Goal: Communication & Community: Ask a question

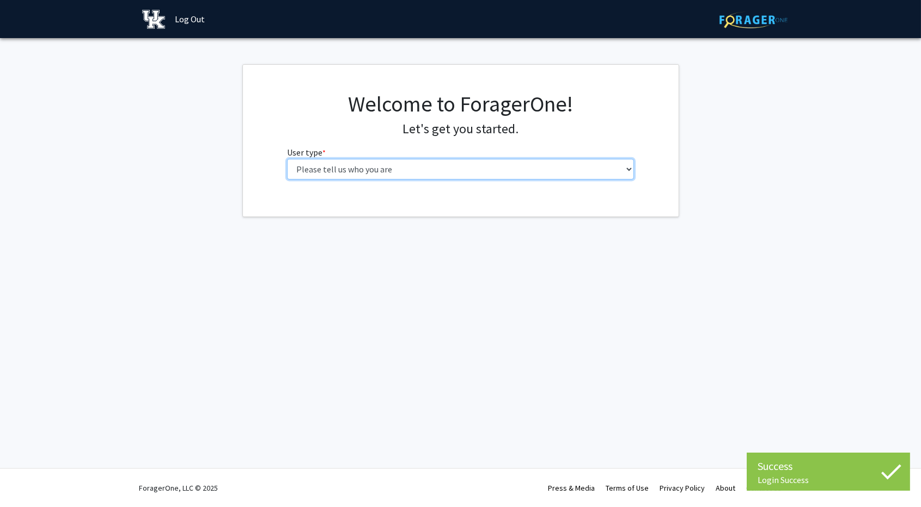
click at [389, 169] on select "Please tell us who you are Undergraduate Student Master's Student Doctoral Cand…" at bounding box center [460, 169] width 347 height 21
select select "1: undergrad"
click at [287, 159] on select "Please tell us who you are Undergraduate Student Master's Student Doctoral Cand…" at bounding box center [460, 169] width 347 height 21
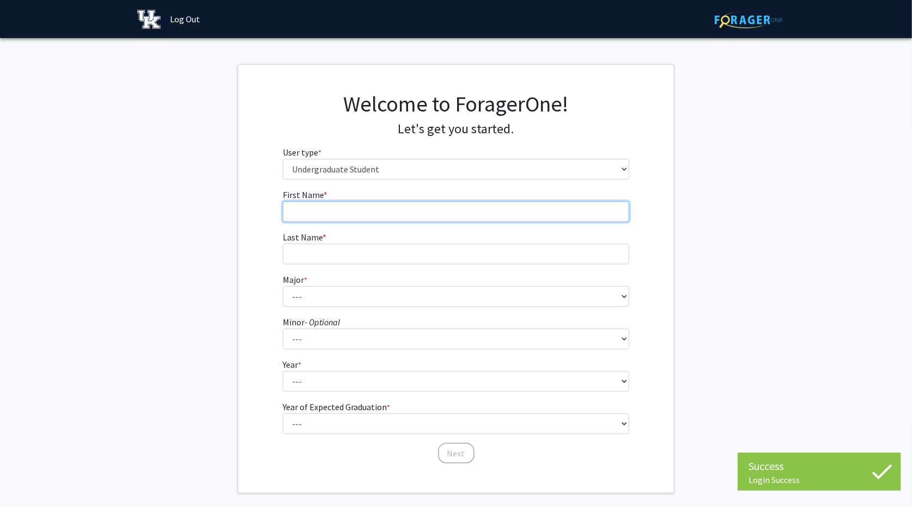
click at [352, 217] on input "First Name * required" at bounding box center [456, 211] width 347 height 21
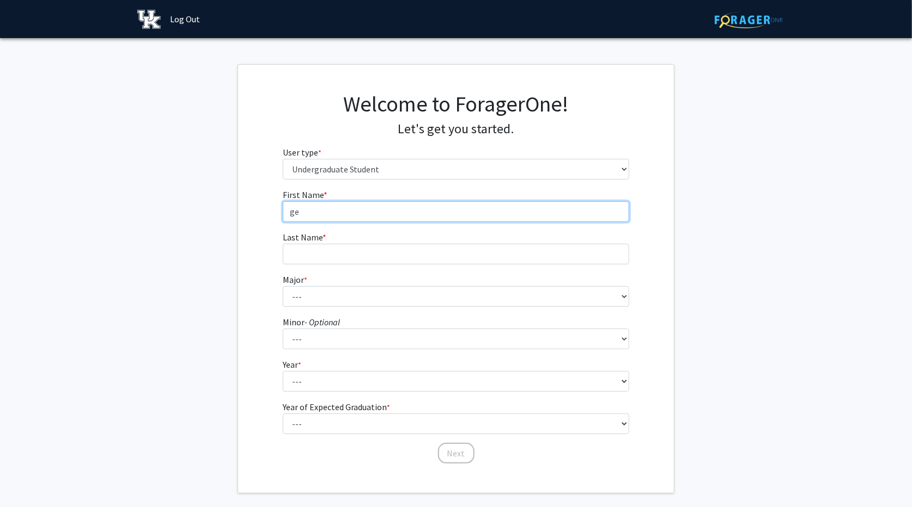
type input "g"
type input "[PERSON_NAME]"
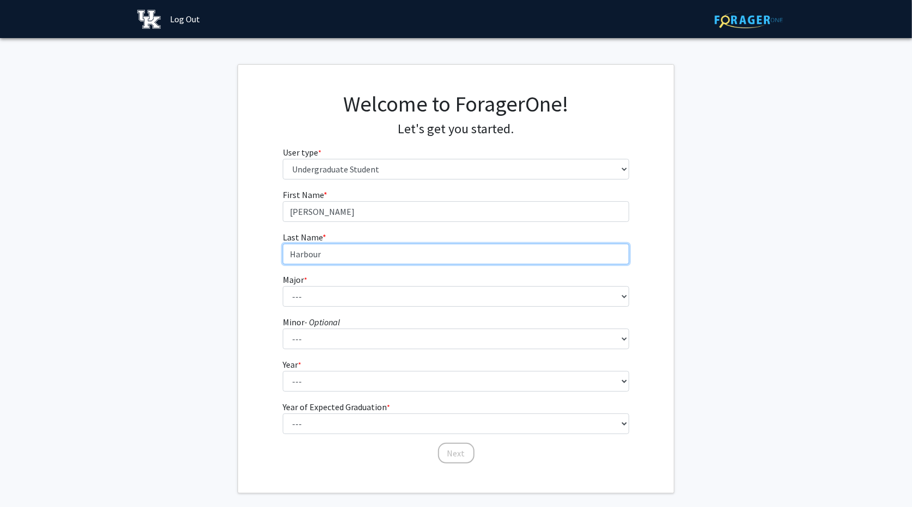
type input "Harbour"
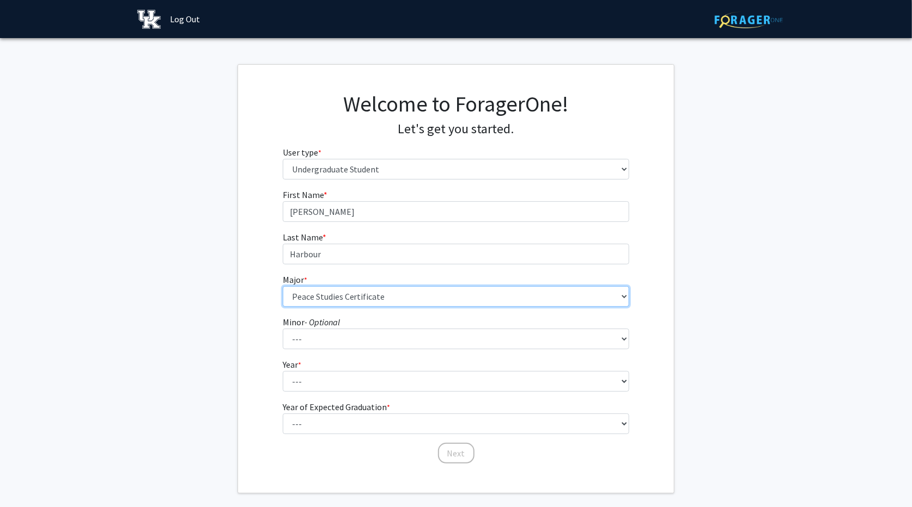
click at [420, 295] on select "--- Accounting Aerospace Engineering African American & Africana Studies Agricu…" at bounding box center [456, 296] width 347 height 21
select select "10: 847"
click at [283, 286] on select "--- Accounting Aerospace Engineering African American & Africana Studies Agricu…" at bounding box center [456, 296] width 347 height 21
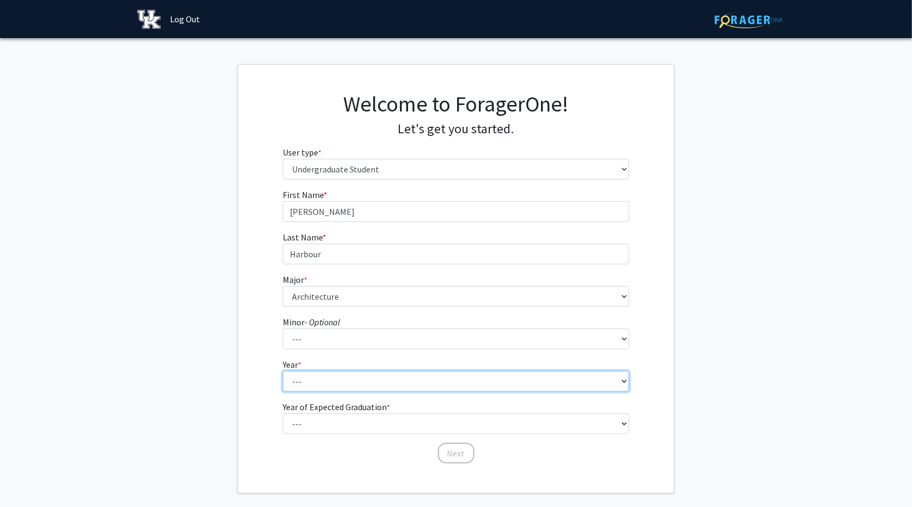
click at [409, 383] on select "--- First-year Sophomore Junior Senior Postbaccalaureate Certificate" at bounding box center [456, 381] width 347 height 21
select select "2: sophomore"
click at [283, 371] on select "--- First-year Sophomore Junior Senior Postbaccalaureate Certificate" at bounding box center [456, 381] width 347 height 21
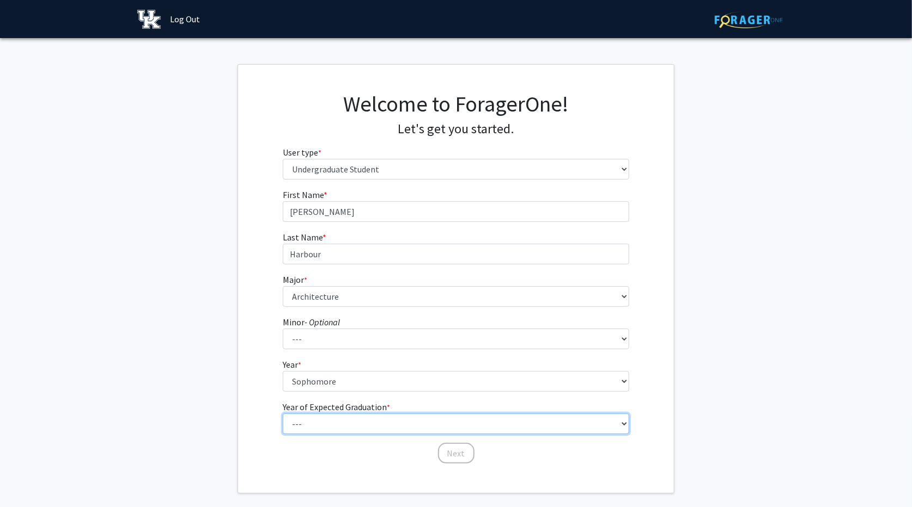
click at [452, 424] on select "--- 2025 2026 2027 2028 2029 2030 2031 2032 2033 2034" at bounding box center [456, 424] width 347 height 21
select select "4: 2028"
click at [283, 414] on select "--- 2025 2026 2027 2028 2029 2030 2031 2032 2033 2034" at bounding box center [456, 424] width 347 height 21
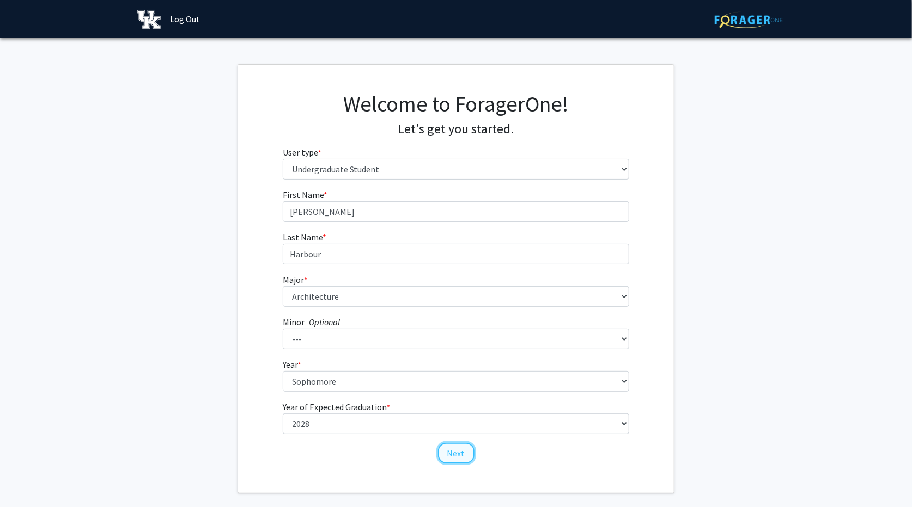
click at [460, 447] on button "Next" at bounding box center [456, 453] width 36 height 21
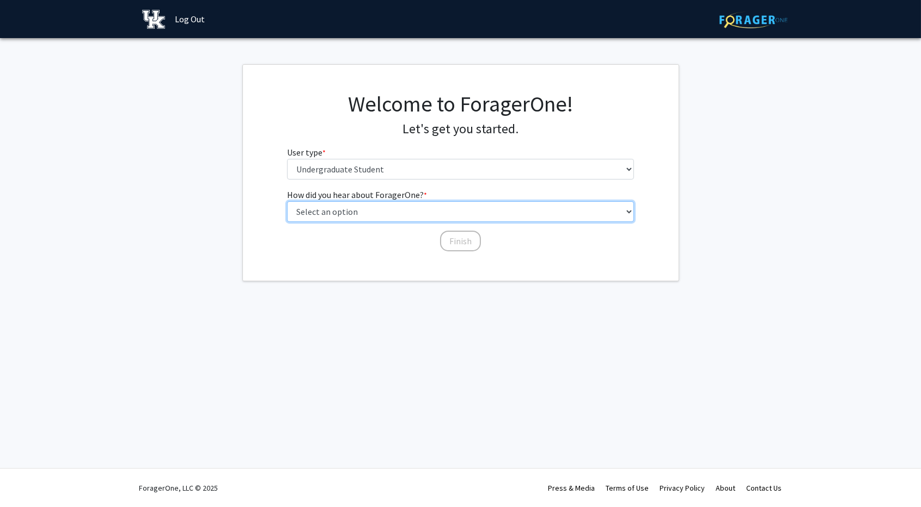
click at [439, 213] on select "Select an option Peer/student recommendation Faculty/staff recommendation Unive…" at bounding box center [460, 211] width 347 height 21
select select "2: faculty_recommendation"
click at [287, 201] on select "Select an option Peer/student recommendation Faculty/staff recommendation Unive…" at bounding box center [460, 211] width 347 height 21
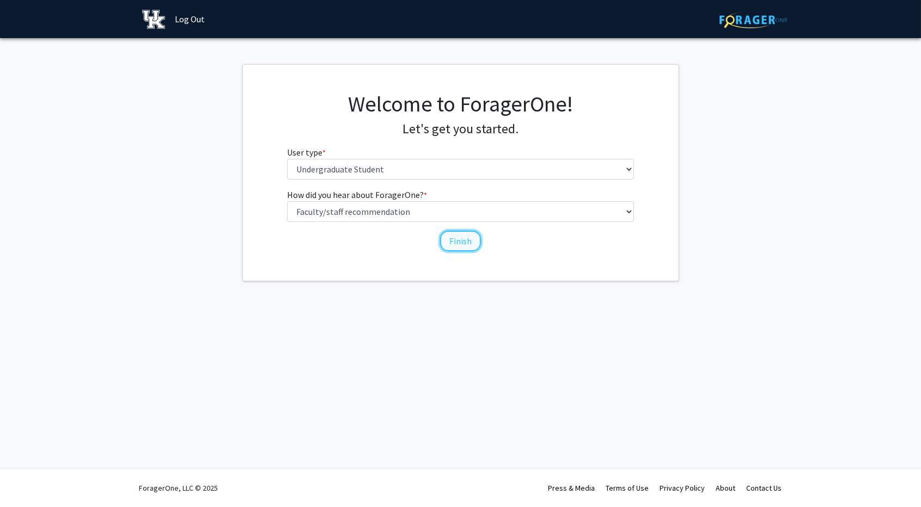
click at [466, 241] on button "Finish" at bounding box center [460, 241] width 41 height 21
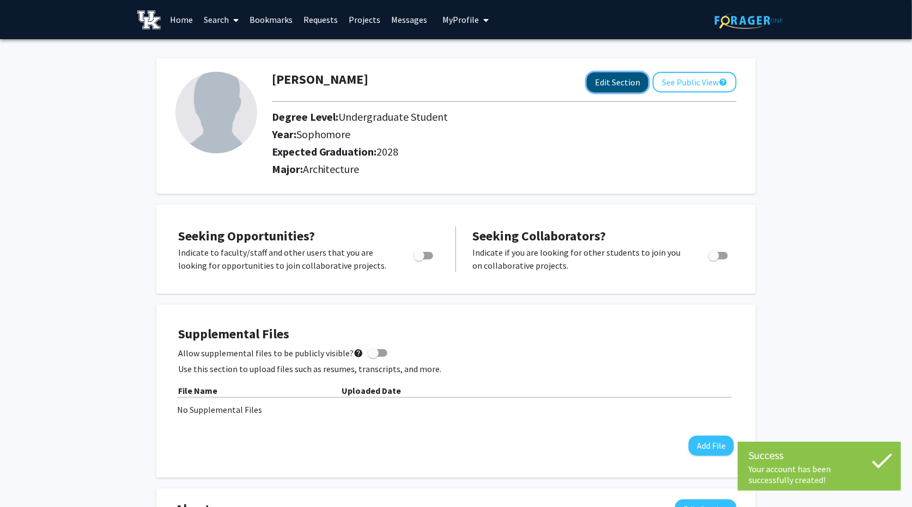
click at [616, 80] on button "Edit Section" at bounding box center [617, 82] width 62 height 20
select select "sophomore"
select select "2028"
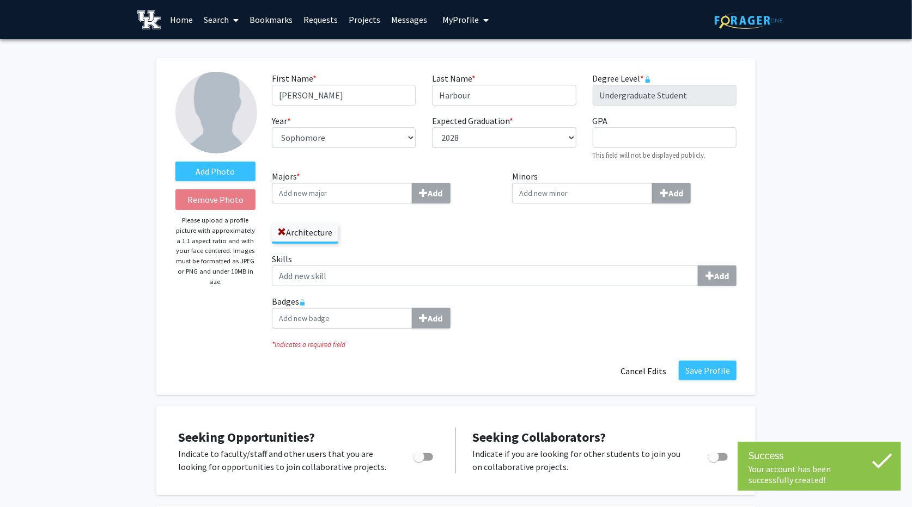
click at [313, 189] on input "Majors * Add" at bounding box center [342, 193] width 140 height 21
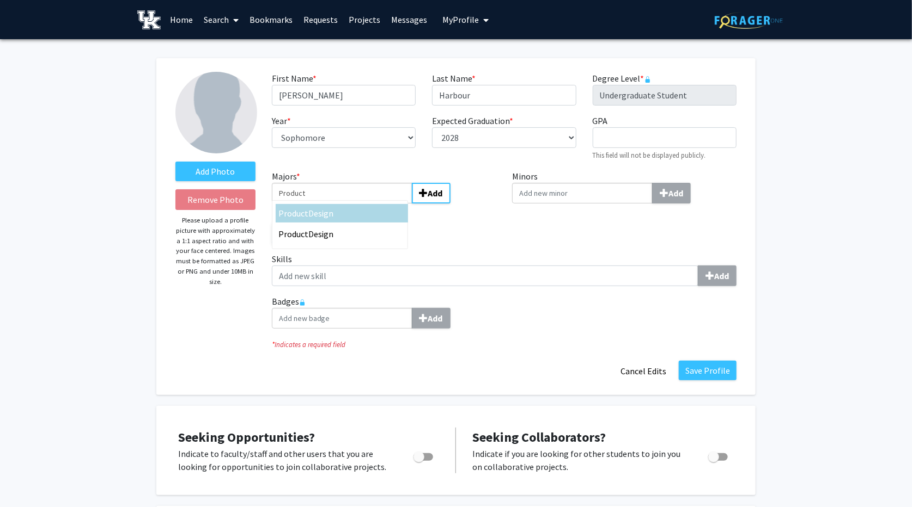
type input "Product"
click at [314, 215] on span "Design" at bounding box center [321, 213] width 26 height 11
click at [314, 204] on input "Product" at bounding box center [342, 193] width 140 height 21
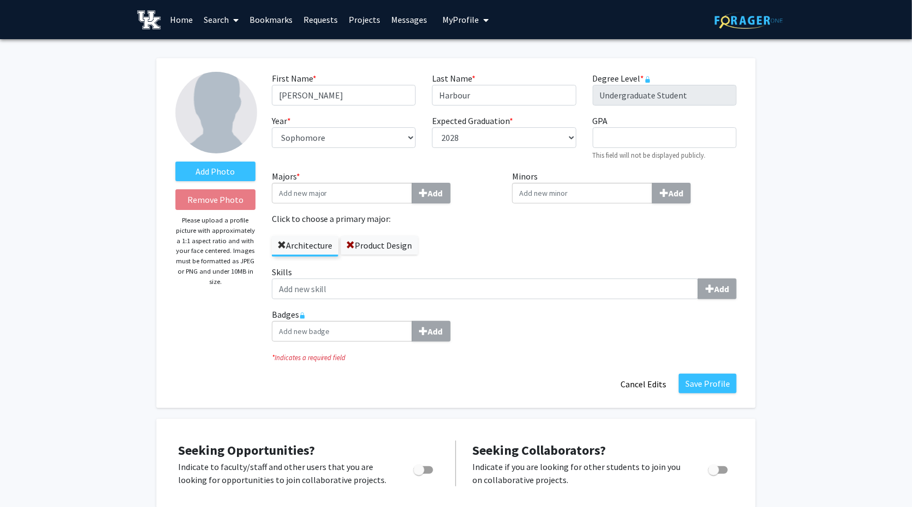
click at [277, 242] on span at bounding box center [281, 245] width 9 height 9
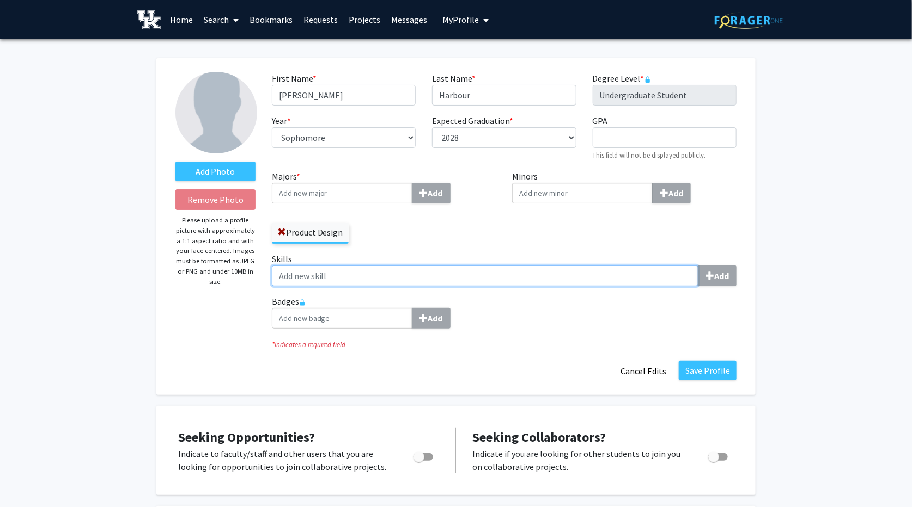
click at [313, 268] on input "Skills Add" at bounding box center [485, 276] width 426 height 21
type input "Graphic Design,"
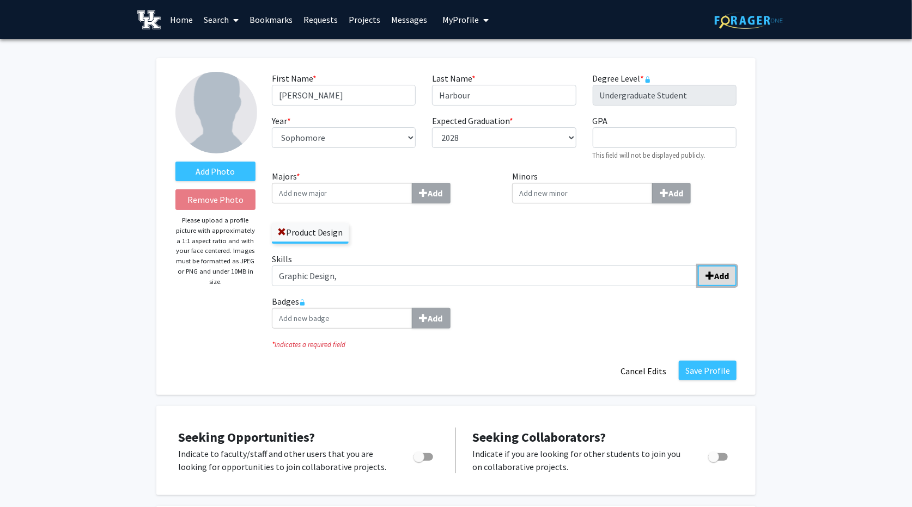
click at [716, 274] on b "Add" at bounding box center [721, 276] width 15 height 11
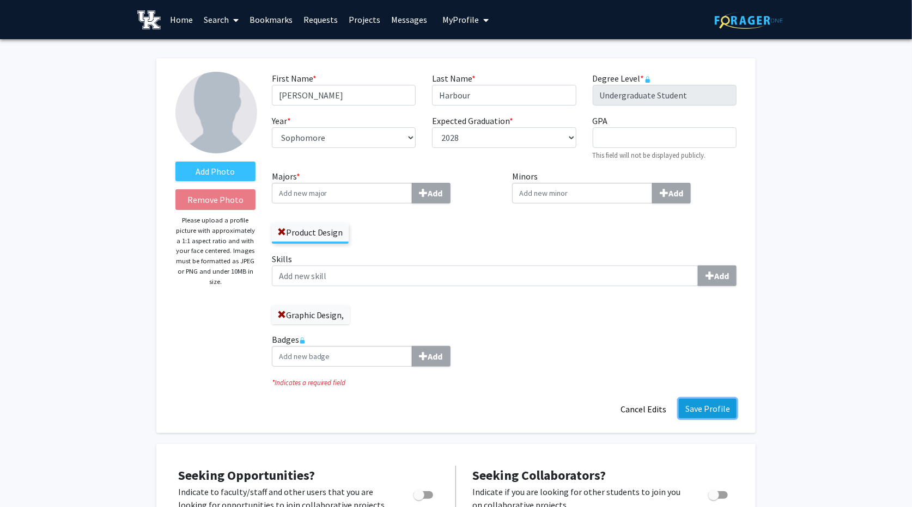
click at [698, 407] on button "Save Profile" at bounding box center [707, 409] width 58 height 20
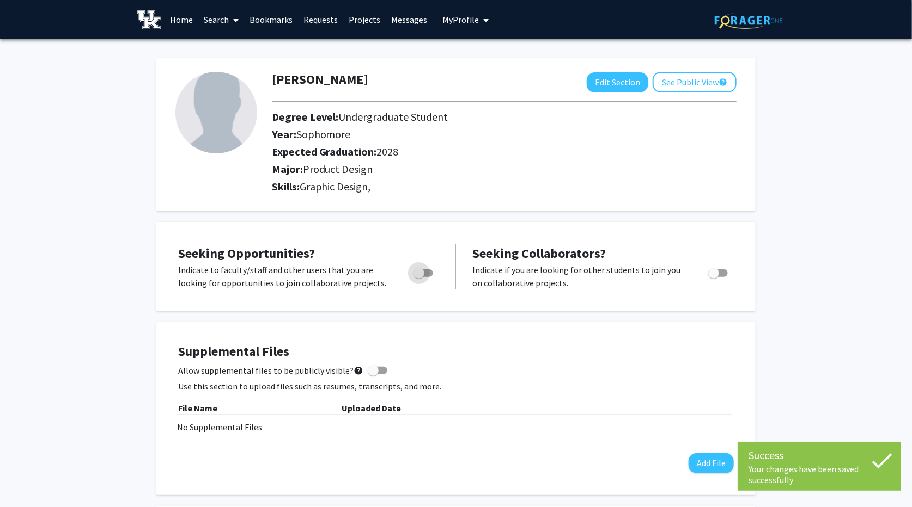
click at [420, 272] on span "Toggle" at bounding box center [418, 273] width 11 height 11
click at [419, 277] on input "Are you actively seeking opportunities?" at bounding box center [418, 277] width 1 height 1
checkbox input "true"
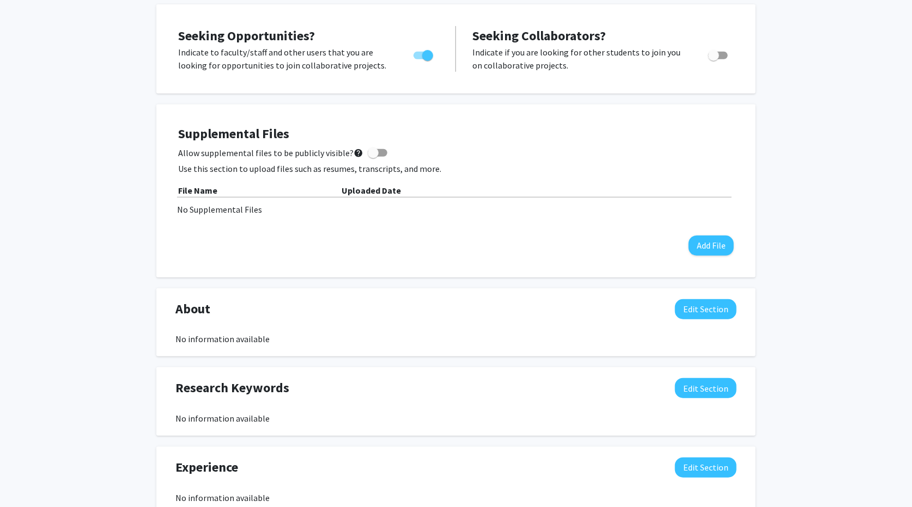
scroll to position [363, 0]
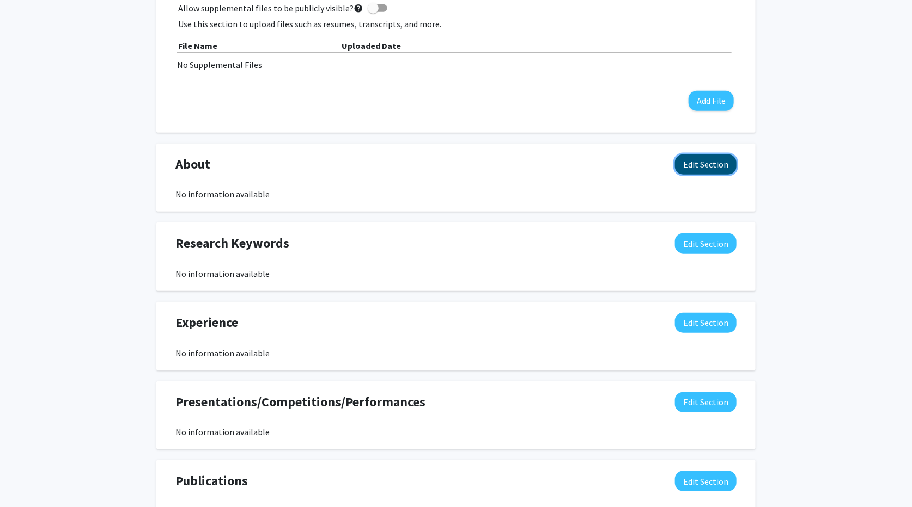
click at [708, 162] on button "Edit Section" at bounding box center [706, 165] width 62 height 20
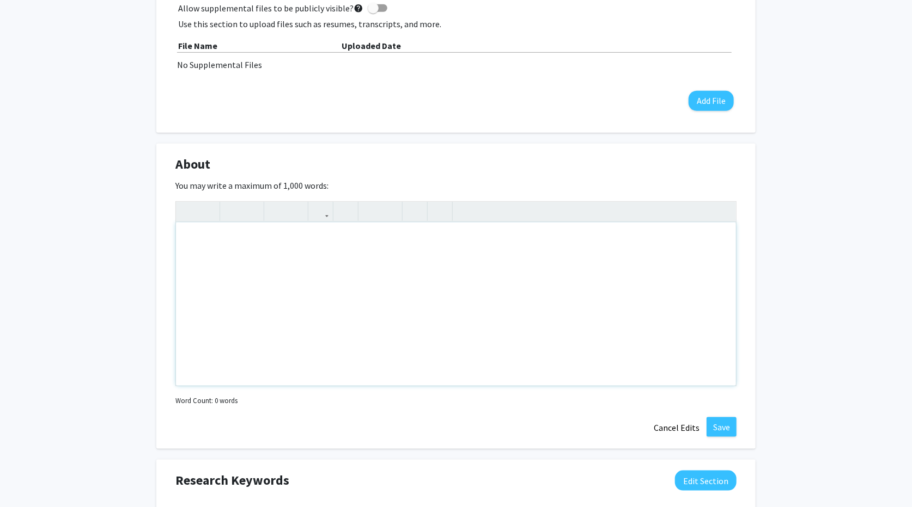
click at [232, 229] on div "Note to users with screen readers: Please deactivate our accessibility plugin f…" at bounding box center [456, 304] width 560 height 163
type textarea "who, major, dream job, in my free time....,&nbsp;"
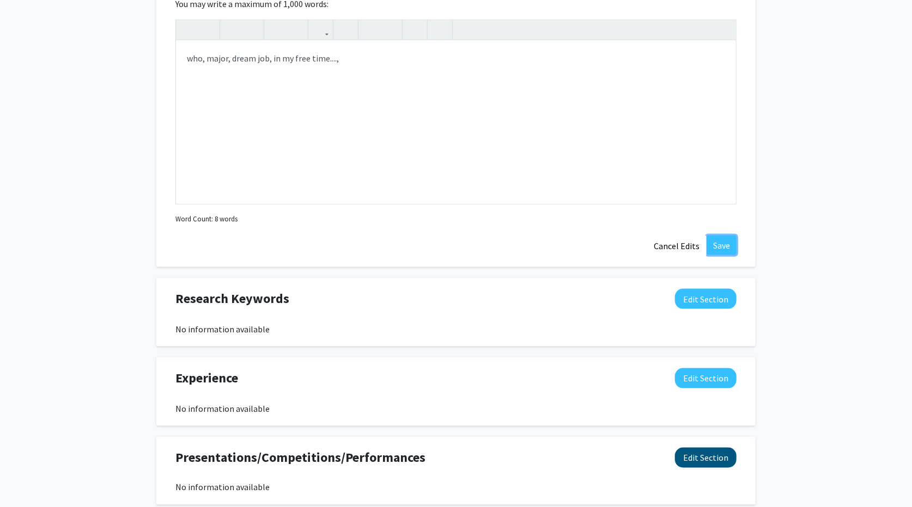
click at [724, 241] on button "Save" at bounding box center [721, 246] width 30 height 20
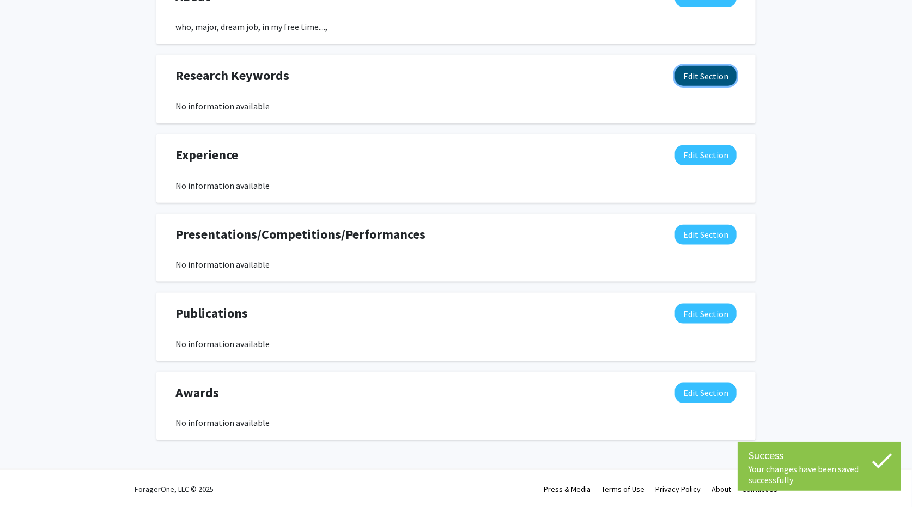
click at [713, 72] on button "Edit Section" at bounding box center [706, 76] width 62 height 20
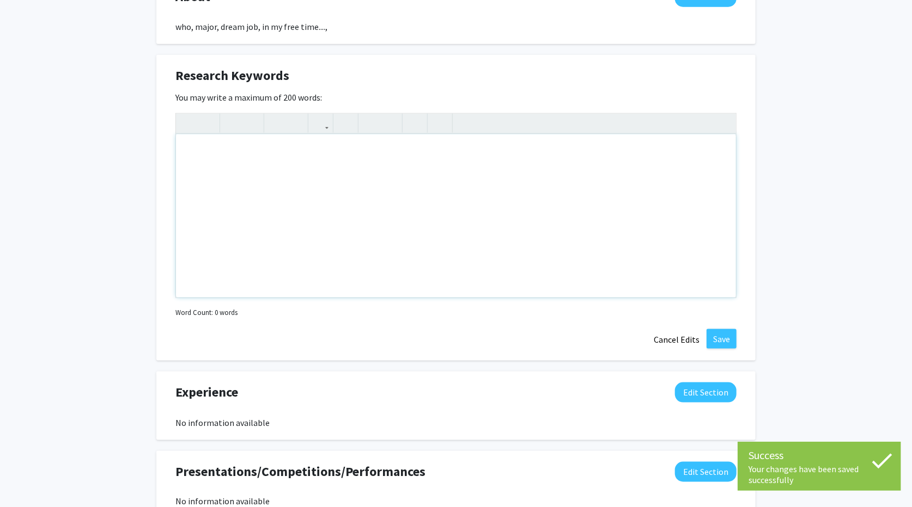
click at [252, 158] on div "Note to users with screen readers: Please deactivate our accessibility plugin f…" at bounding box center [456, 215] width 560 height 163
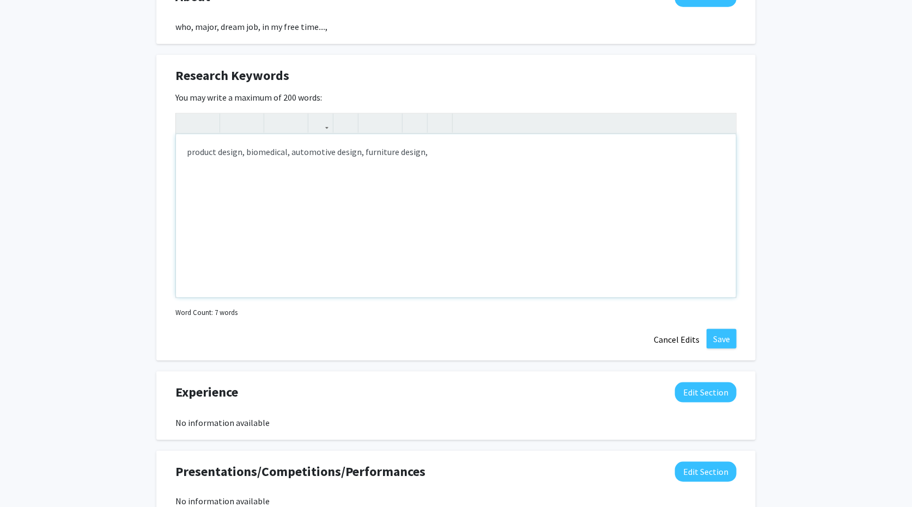
type textarea "product design, biomedical, automotive design, furniture design"
click at [719, 331] on button "Save" at bounding box center [721, 339] width 30 height 20
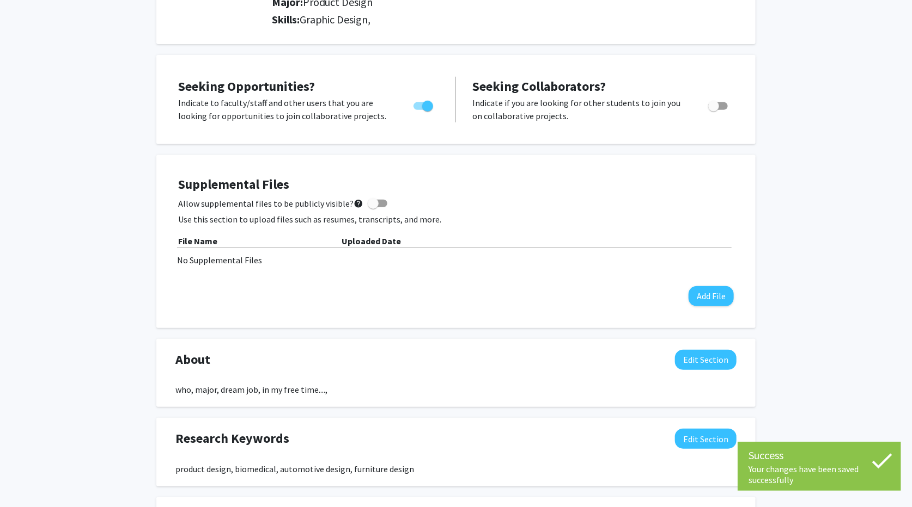
scroll to position [0, 0]
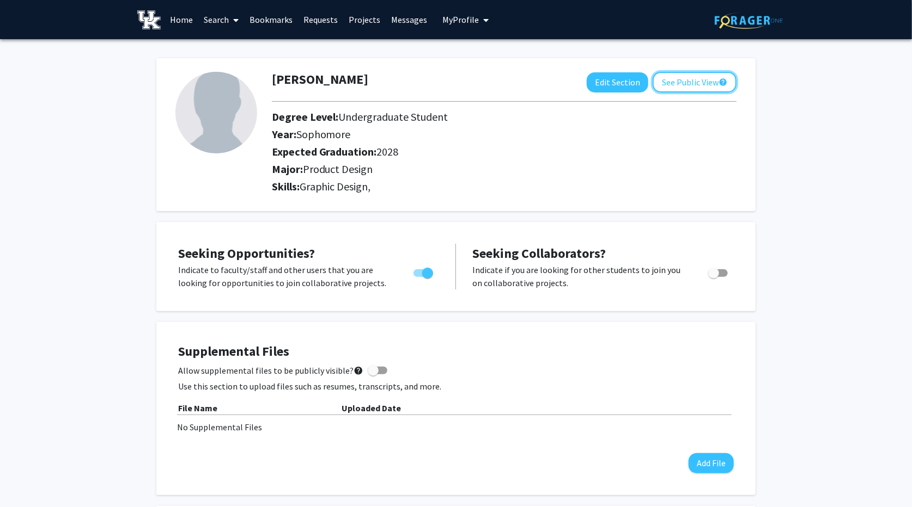
drag, startPoint x: 693, startPoint y: 80, endPoint x: 694, endPoint y: 90, distance: 10.5
click at [693, 82] on button "See Public View help" at bounding box center [694, 82] width 84 height 21
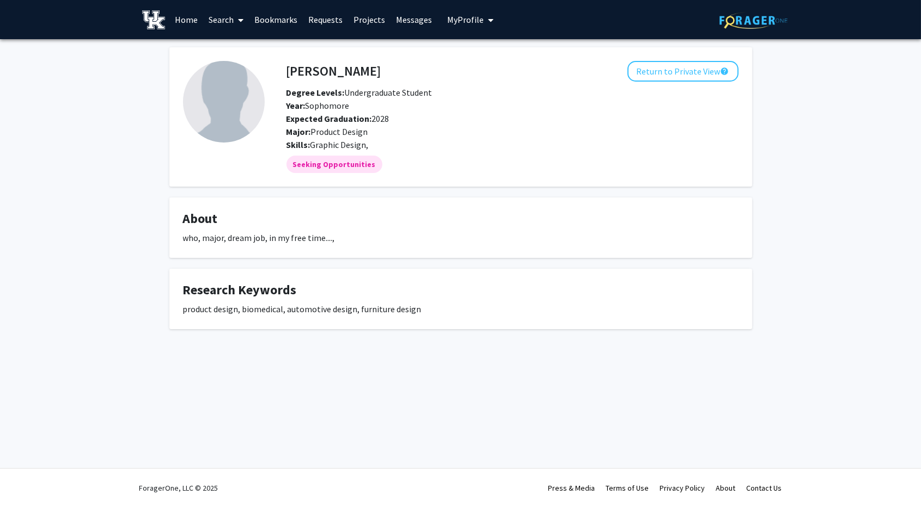
click at [239, 23] on icon at bounding box center [240, 20] width 5 height 9
click at [225, 50] on span "Faculty/Staff" at bounding box center [243, 50] width 80 height 22
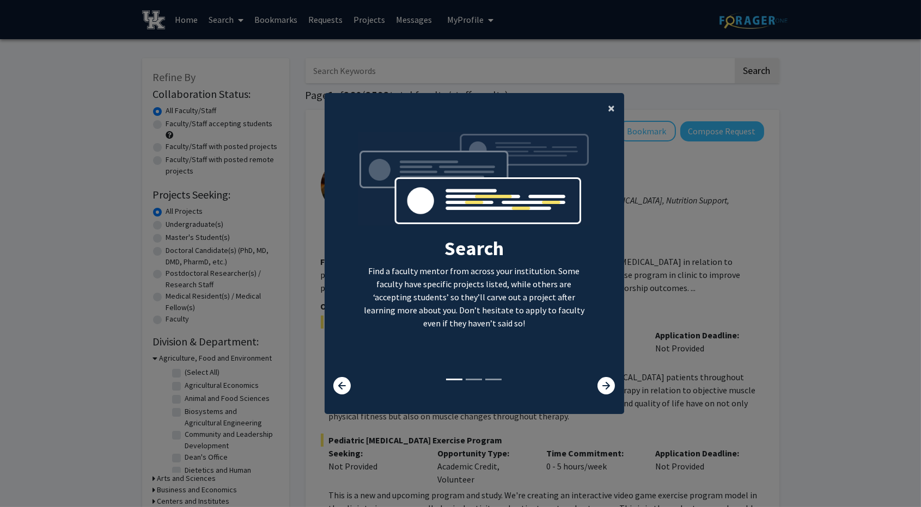
click at [608, 108] on span "×" at bounding box center [611, 108] width 7 height 17
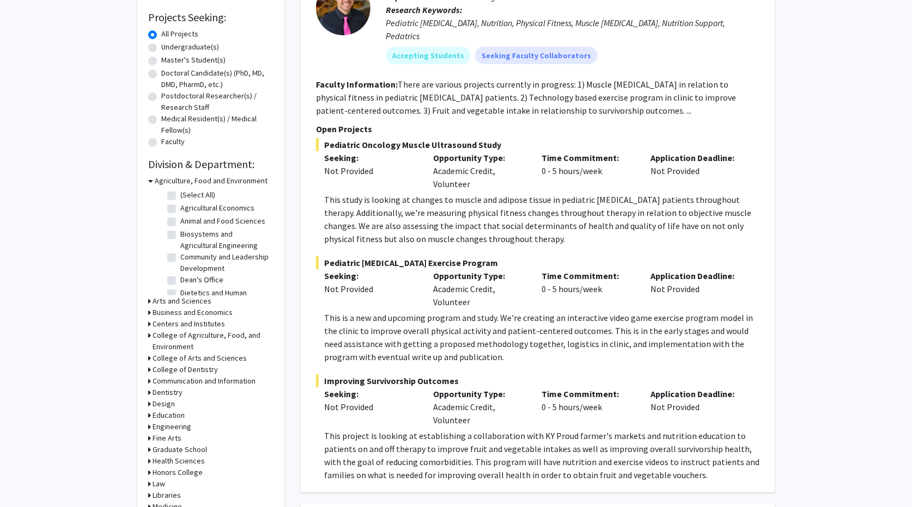
scroll to position [181, 0]
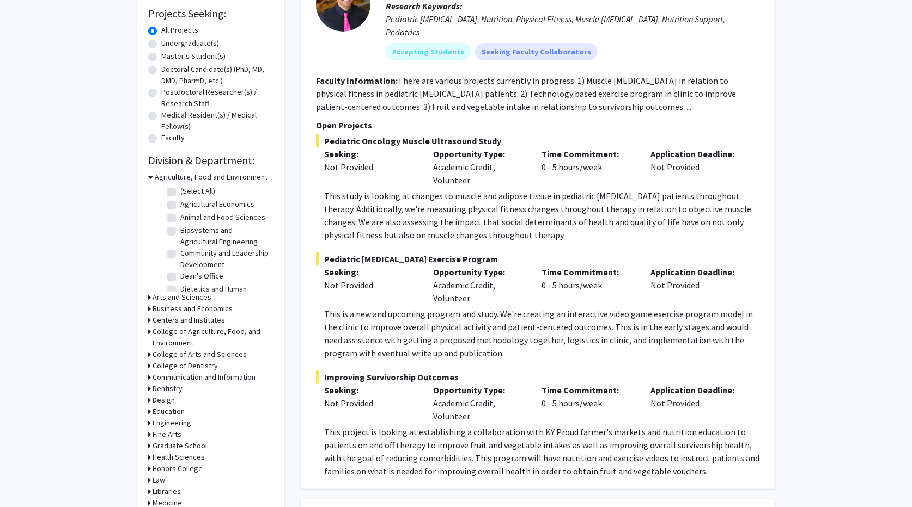
click at [149, 175] on icon at bounding box center [150, 177] width 5 height 11
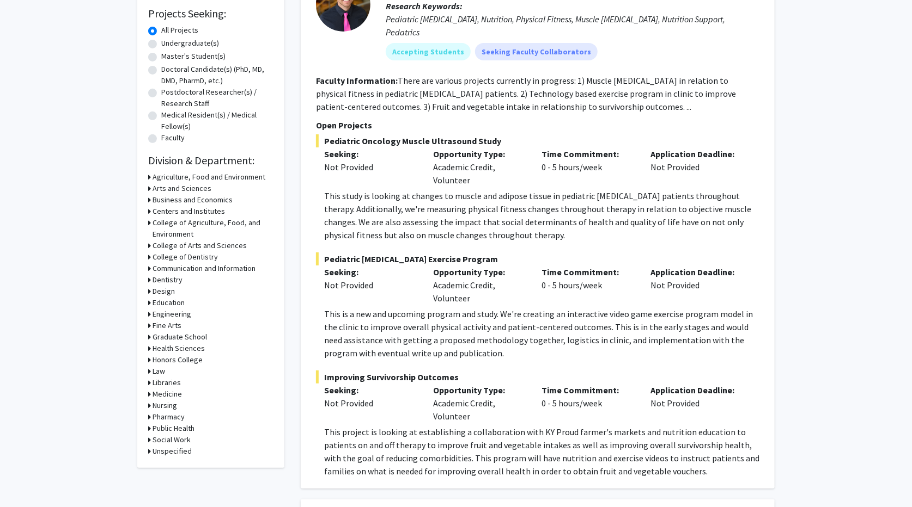
click at [149, 290] on icon at bounding box center [149, 291] width 3 height 11
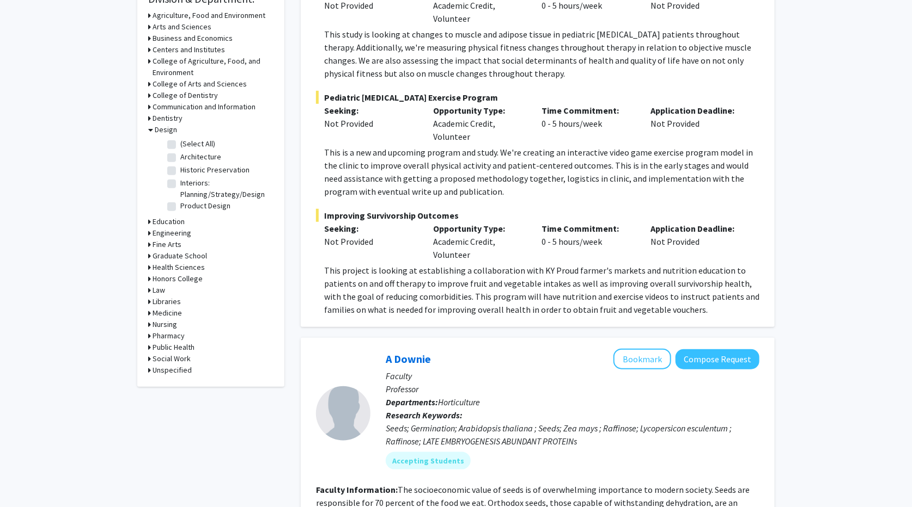
scroll to position [363, 0]
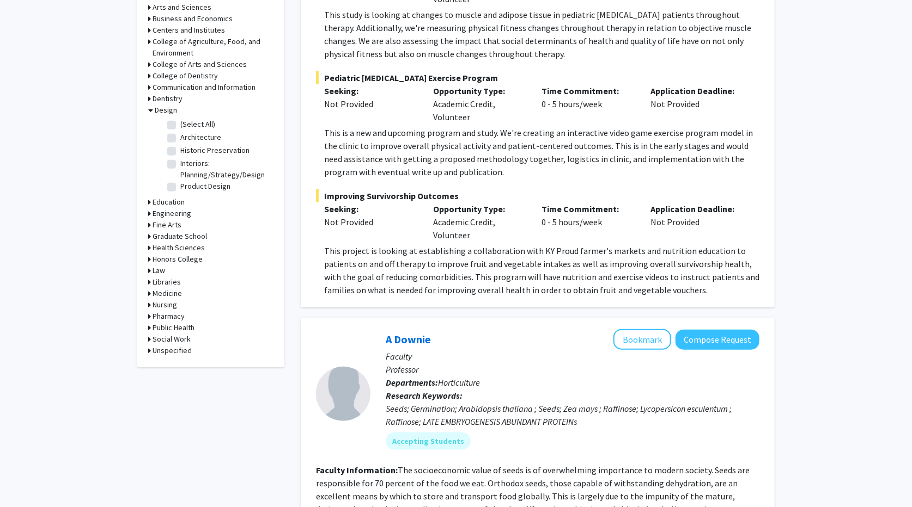
click at [180, 187] on label "Product Design" at bounding box center [205, 186] width 50 height 11
click at [180, 187] on input "Product Design" at bounding box center [183, 184] width 7 height 7
checkbox input "true"
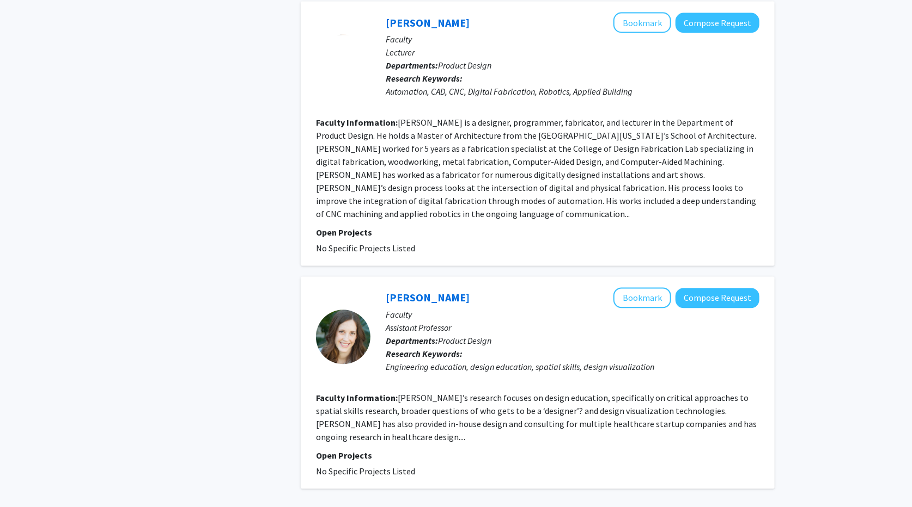
scroll to position [1028, 0]
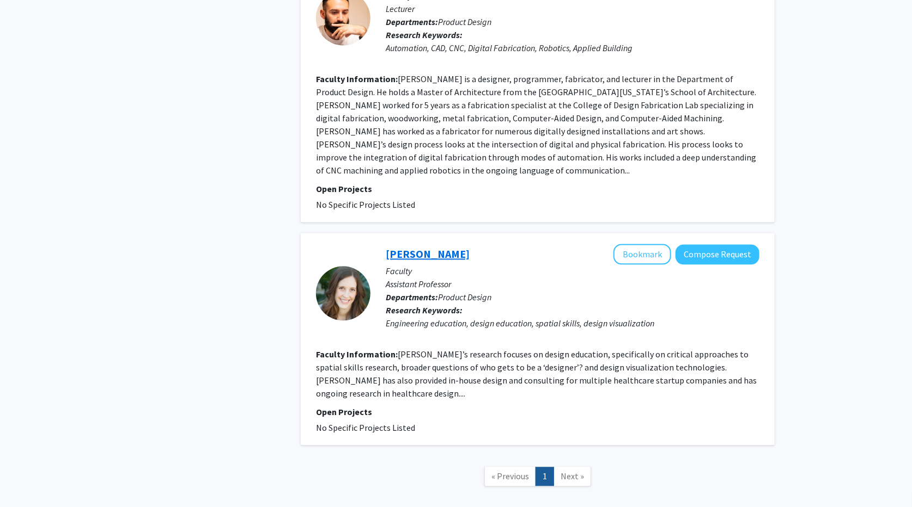
click at [431, 247] on link "[PERSON_NAME]" at bounding box center [428, 254] width 84 height 14
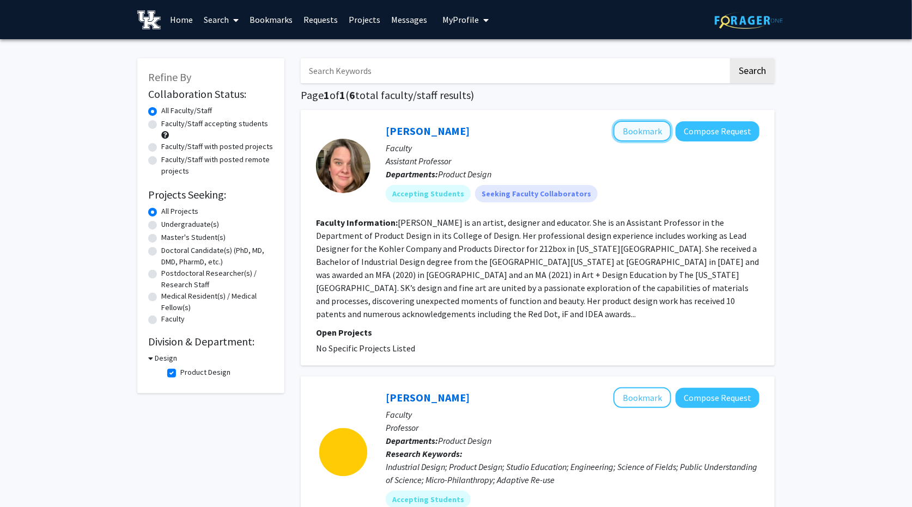
click at [648, 131] on button "Bookmark" at bounding box center [642, 131] width 58 height 21
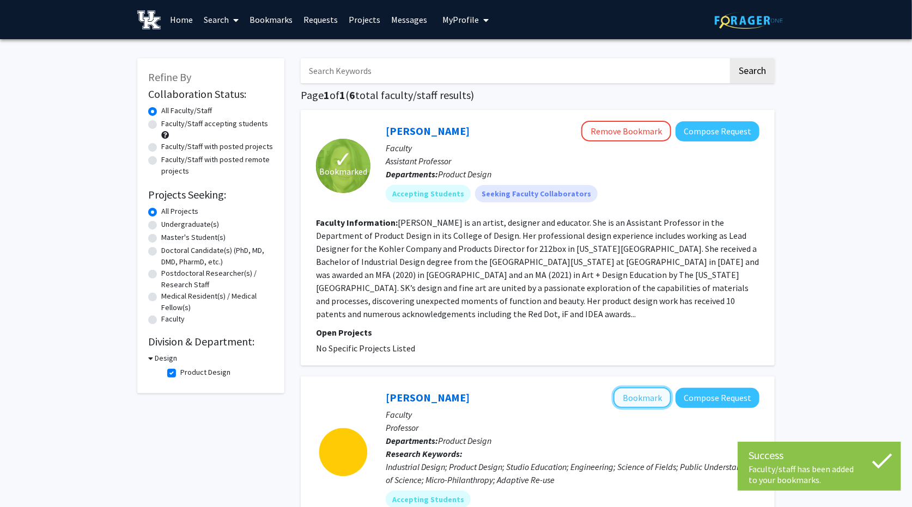
click at [625, 388] on button "Bookmark" at bounding box center [642, 398] width 58 height 21
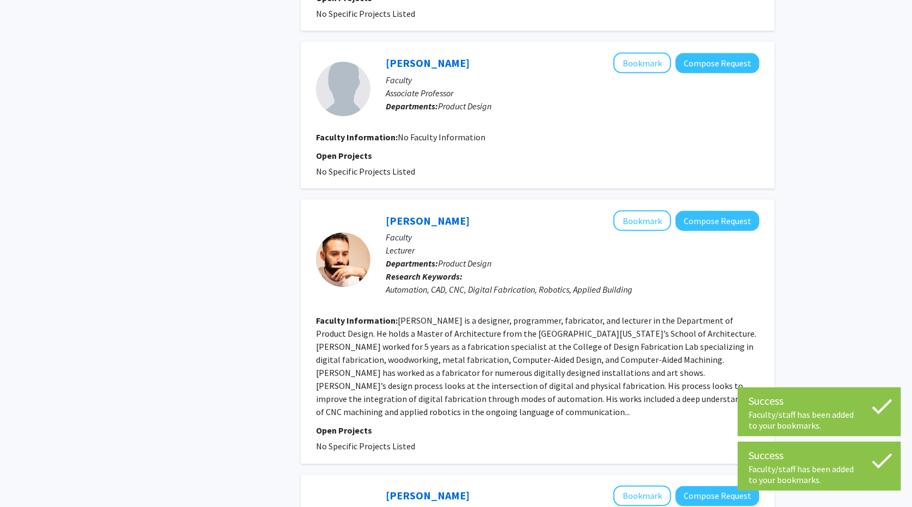
scroll to position [786, 0]
click at [634, 210] on button "Bookmark" at bounding box center [642, 220] width 58 height 21
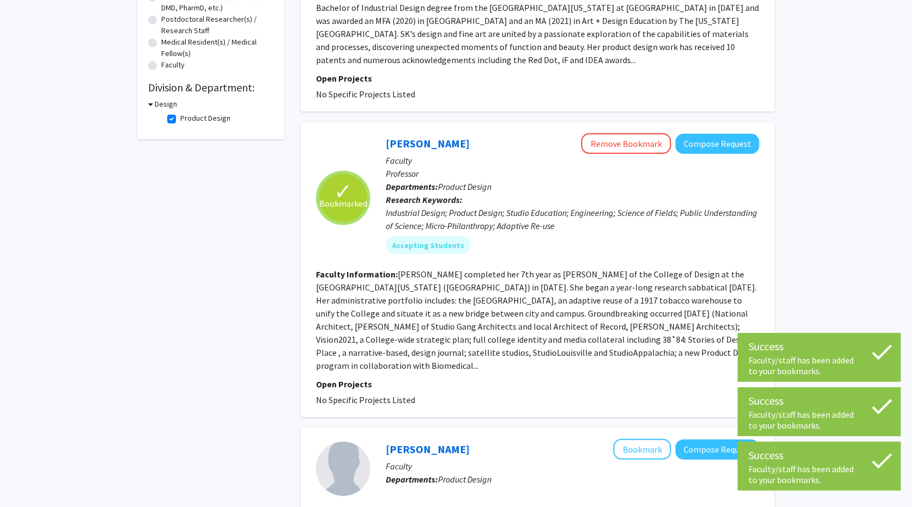
scroll to position [0, 0]
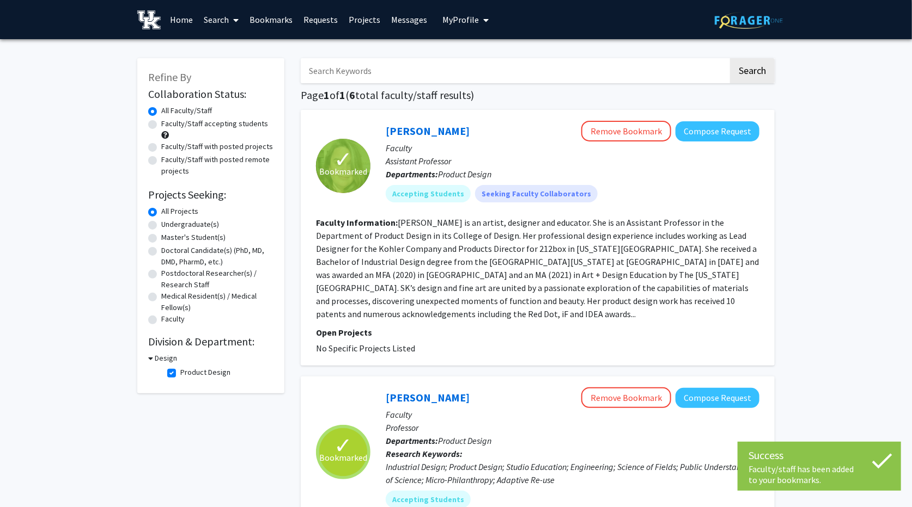
click at [268, 17] on link "Bookmarks" at bounding box center [271, 20] width 54 height 38
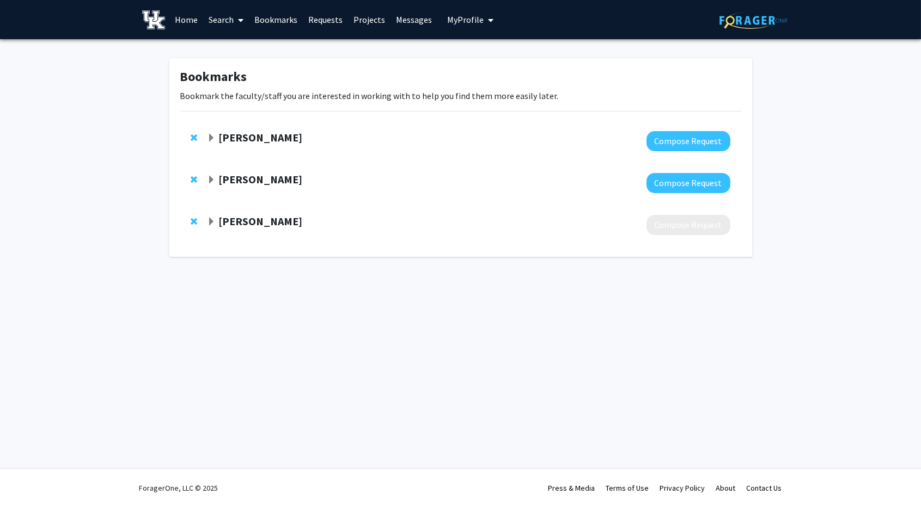
click at [241, 136] on strong "[PERSON_NAME]" at bounding box center [260, 138] width 84 height 14
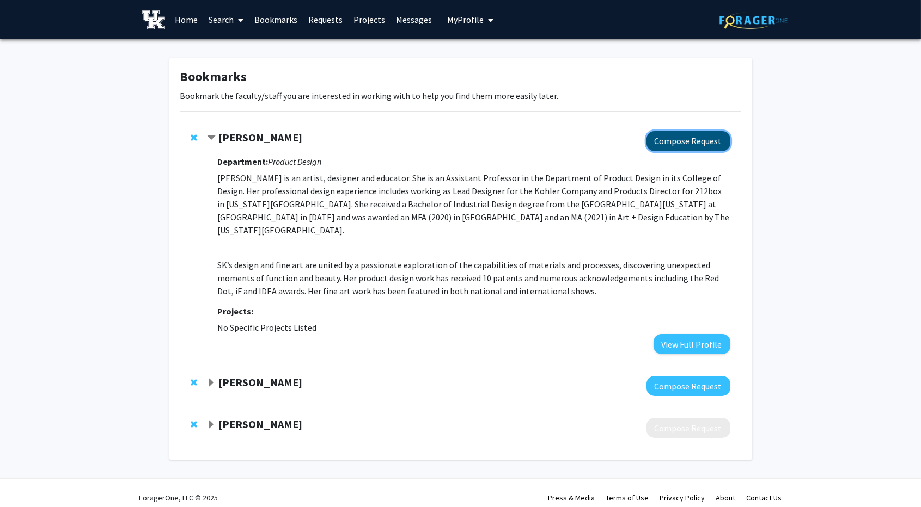
click at [684, 144] on button "Compose Request" at bounding box center [688, 141] width 84 height 20
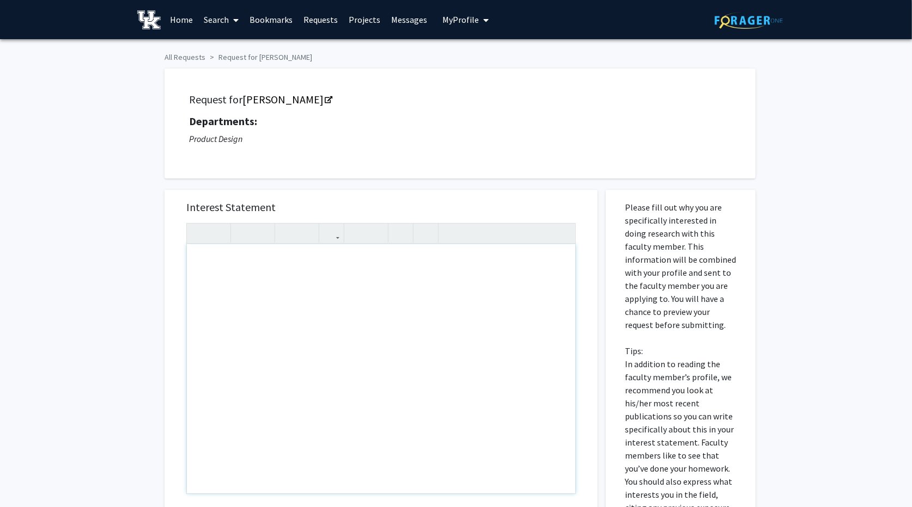
click at [246, 256] on div "Note to users with screen readers: Please press Alt+0 or Option+0 to deactivate…" at bounding box center [381, 368] width 388 height 249
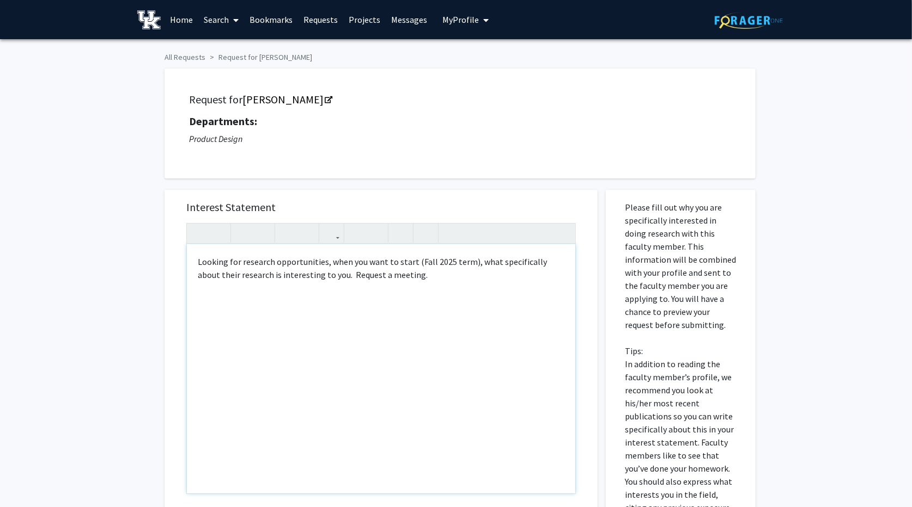
click at [199, 258] on p "Looking for research opportunities, when you want to start (Fall 2025 term), wh…" at bounding box center [381, 268] width 366 height 26
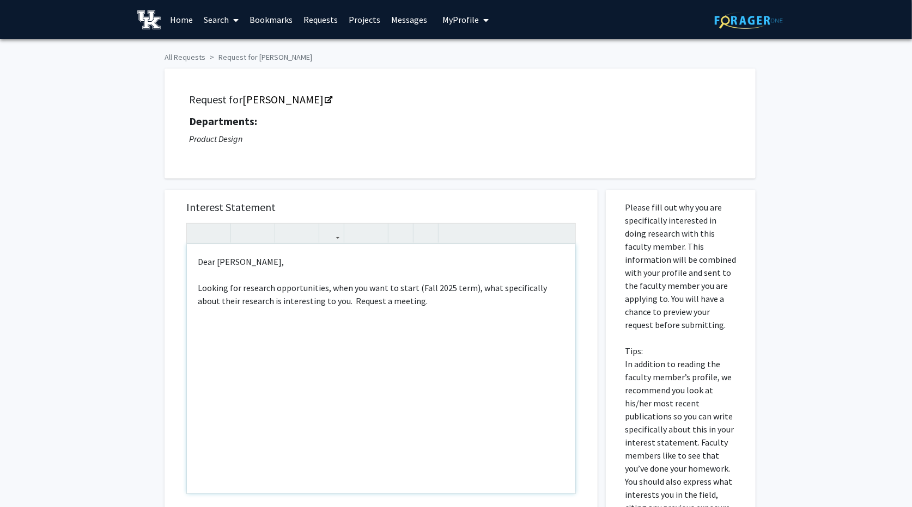
click at [327, 299] on p "Looking for research opportunities, when you want to start (Fall 2025 term), wh…" at bounding box center [381, 295] width 366 height 26
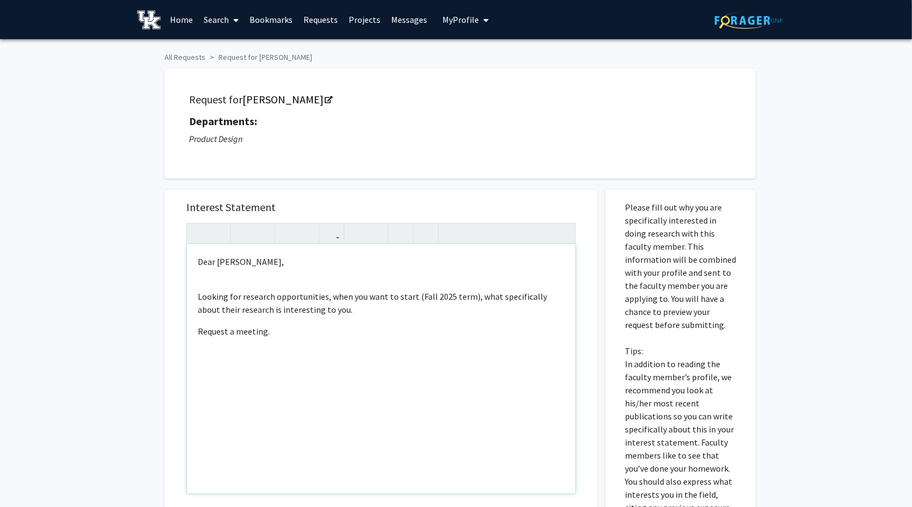
click at [476, 294] on p "Looking for research opportunities, when you want to start (Fall 2025 term), wh…" at bounding box center [381, 303] width 366 height 26
click at [214, 280] on div "Dear [PERSON_NAME], Looking for research opportunities, when you want to start …" at bounding box center [381, 368] width 388 height 249
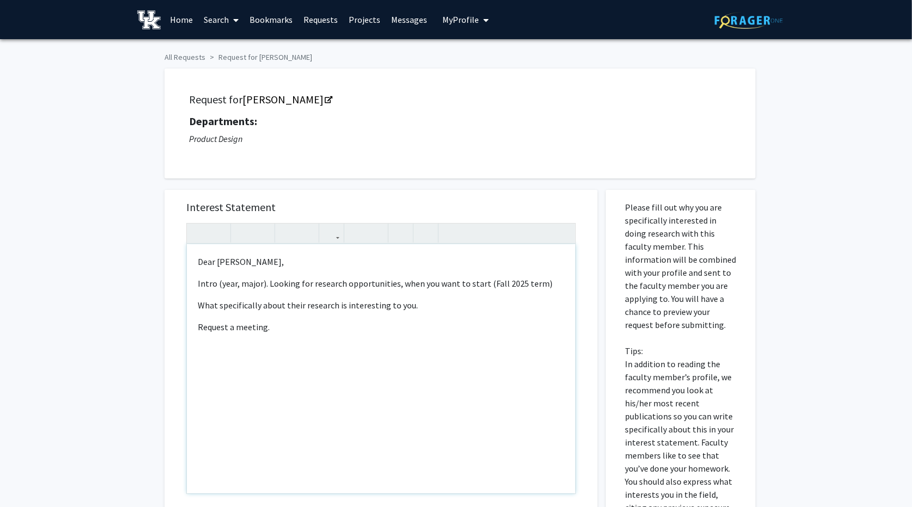
click at [215, 342] on div "Dear [PERSON_NAME], Intro (year, major). Looking for research opportunities, wh…" at bounding box center [381, 368] width 388 height 249
type textarea "<p>Dear [PERSON_NAME],</p><p>Intro (year, major). Looking for research opportun…"
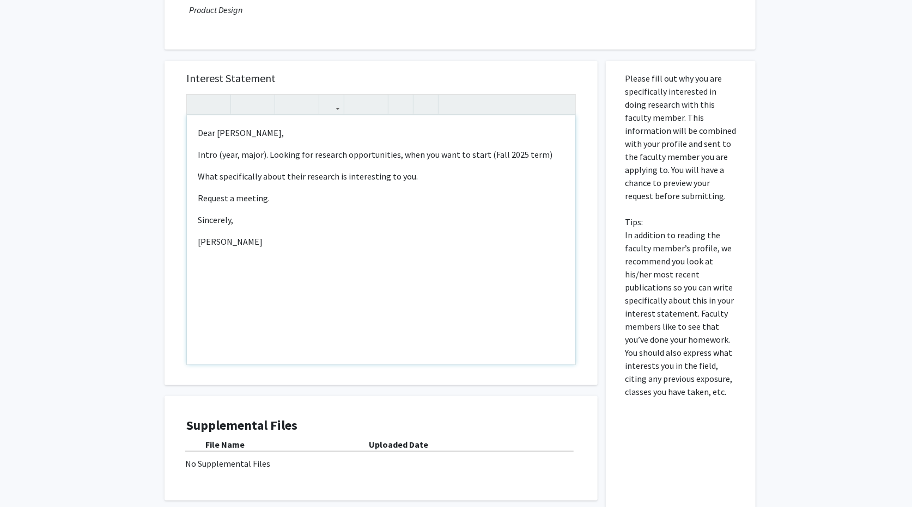
scroll to position [221, 0]
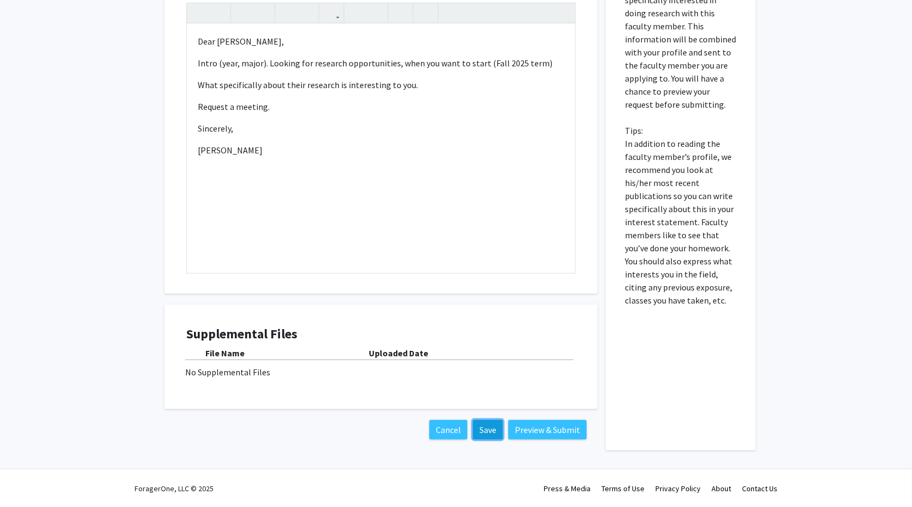
click at [483, 430] on button "Save" at bounding box center [488, 430] width 30 height 20
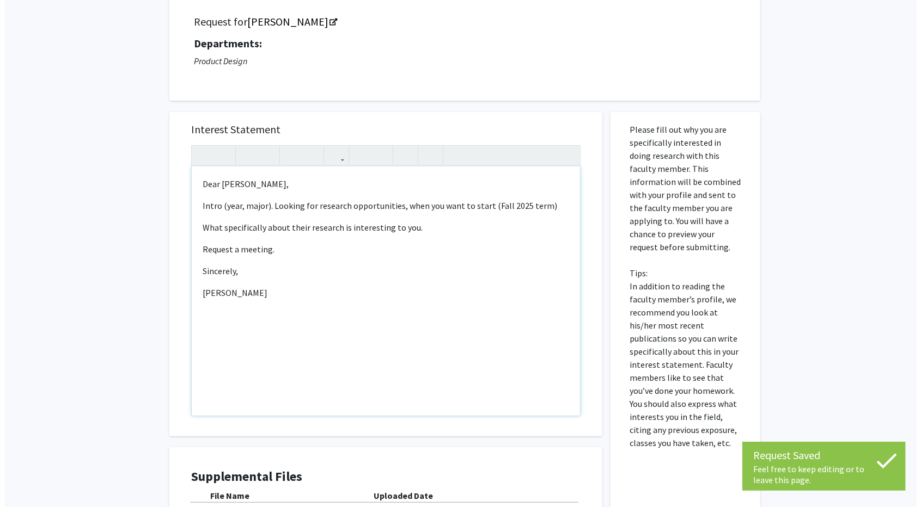
scroll to position [0, 0]
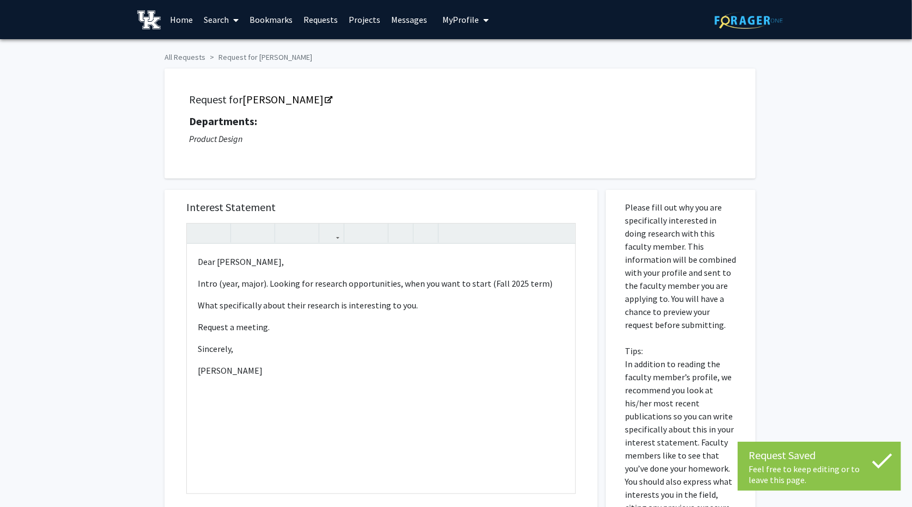
click at [316, 19] on link "Requests" at bounding box center [320, 20] width 45 height 38
